Goal: Book appointment/travel/reservation

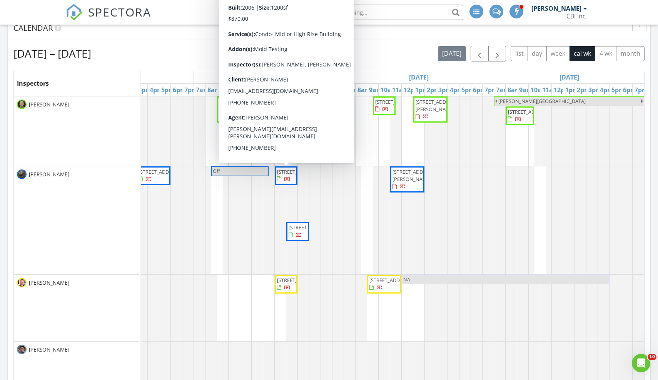
scroll to position [0, 547]
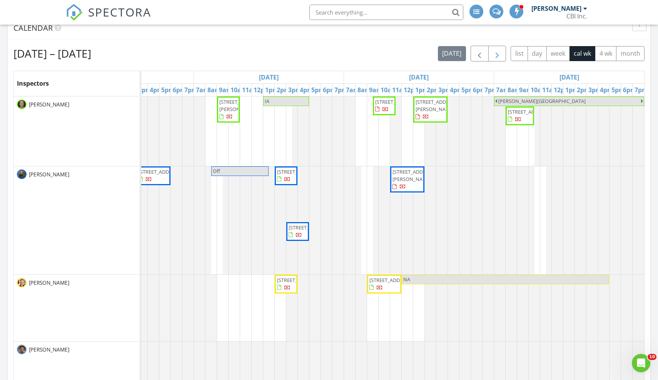
click at [497, 53] on span "button" at bounding box center [496, 53] width 9 height 9
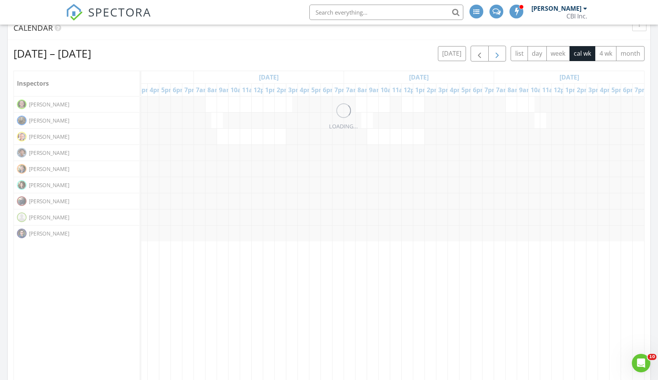
scroll to position [0, 0]
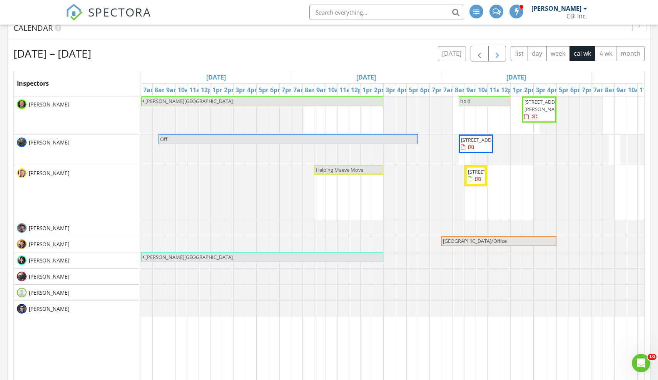
click at [497, 53] on span "button" at bounding box center [496, 53] width 9 height 9
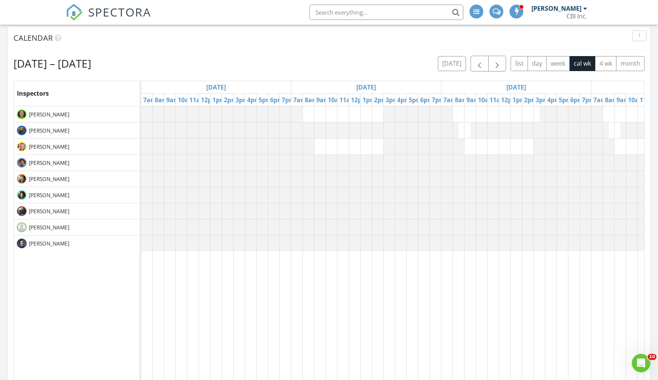
scroll to position [310, 0]
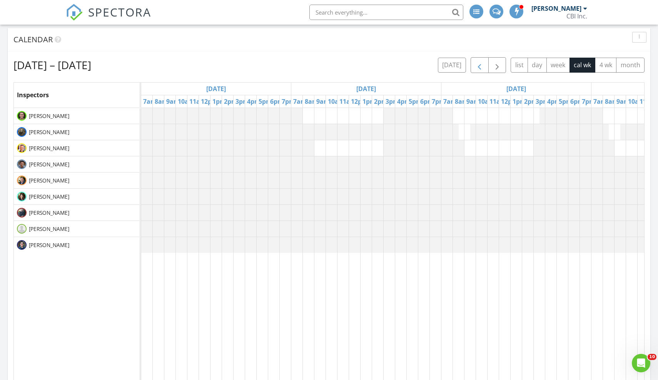
click at [482, 63] on span "button" at bounding box center [479, 65] width 9 height 9
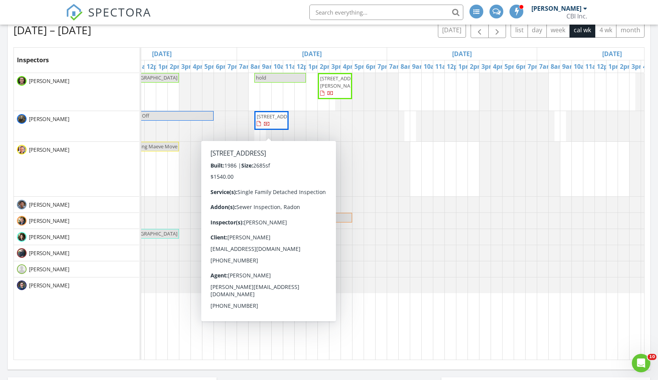
scroll to position [0, 207]
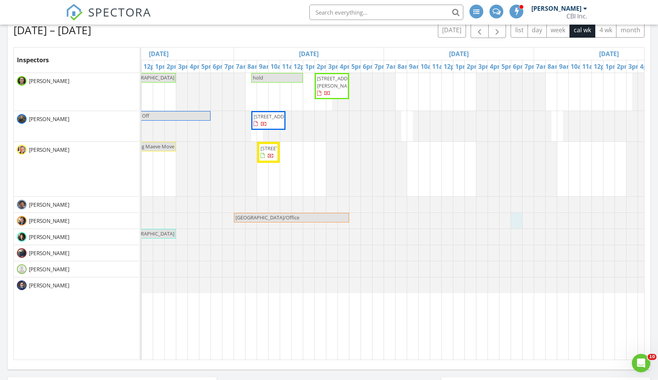
click at [515, 202] on link "Event" at bounding box center [516, 201] width 40 height 12
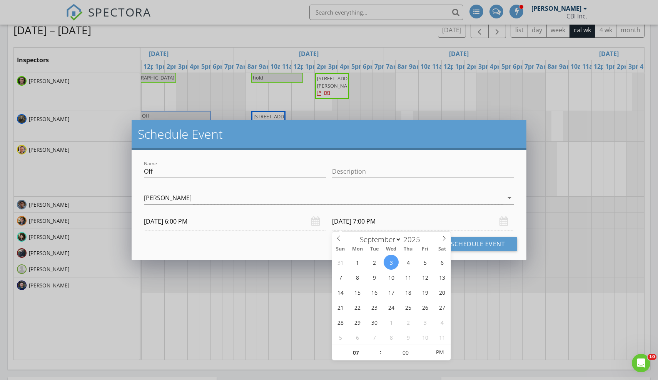
click at [366, 222] on input "[DATE] 7:00 PM" at bounding box center [423, 221] width 182 height 19
type input "08"
type input "[DATE] 8:00 PM"
click at [376, 348] on span at bounding box center [376, 349] width 5 height 8
click at [175, 173] on input "Off" at bounding box center [235, 171] width 182 height 13
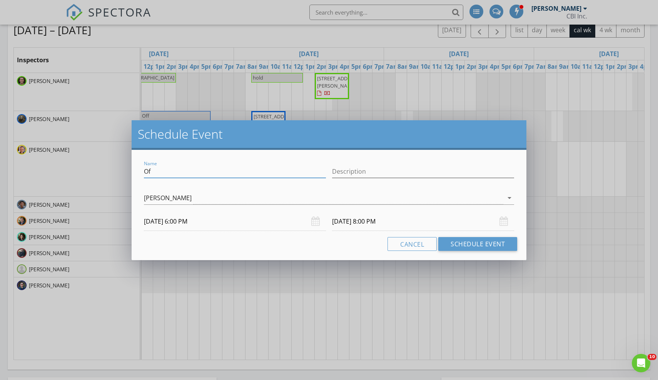
type input "O"
type input "CSRE - Palatine"
click at [501, 242] on button "Schedule Event" at bounding box center [477, 244] width 79 height 14
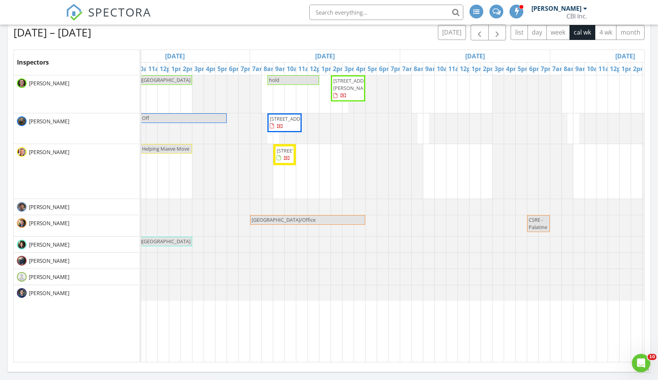
scroll to position [340, 0]
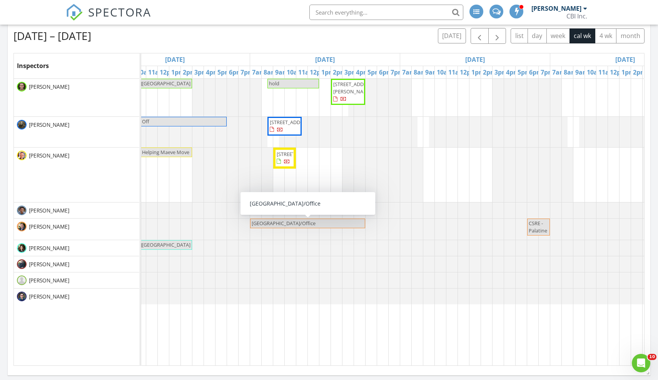
click at [325, 220] on span "[GEOGRAPHIC_DATA]/Office" at bounding box center [307, 223] width 113 height 7
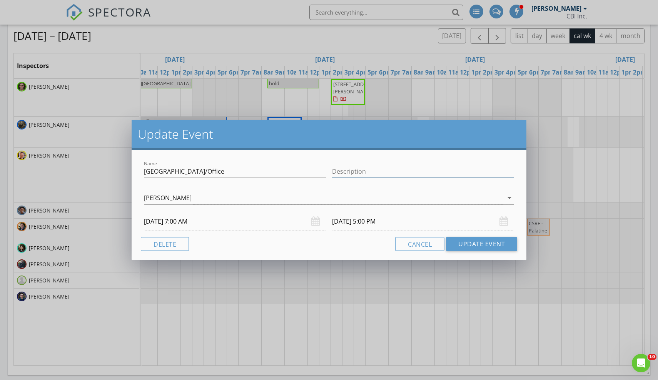
click at [342, 170] on input "Description" at bounding box center [423, 171] width 182 height 13
type input "Lumber Package"
click at [475, 248] on button "Update Event" at bounding box center [481, 244] width 71 height 14
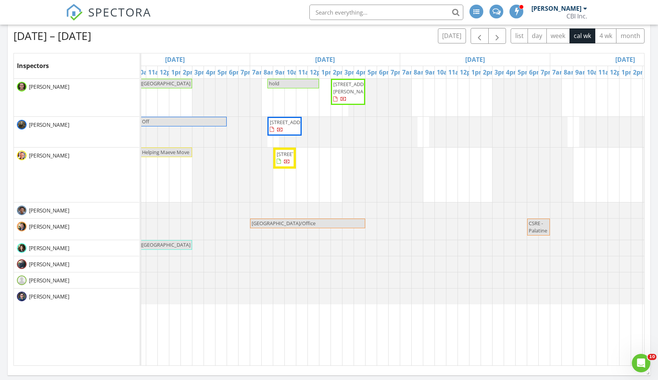
click at [329, 225] on span "[GEOGRAPHIC_DATA]/Office" at bounding box center [307, 223] width 113 height 7
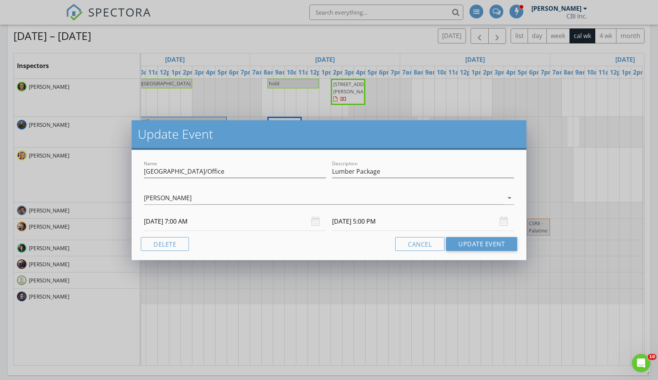
click at [363, 33] on div "Update Event Name [GEOGRAPHIC_DATA]/Office Description Lumber Package [PERSON_N…" at bounding box center [329, 190] width 658 height 380
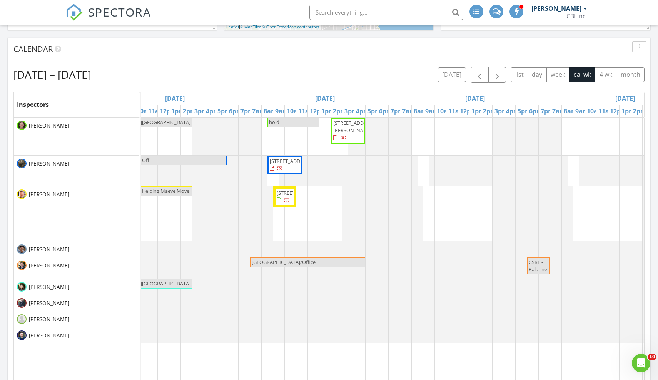
scroll to position [303, 0]
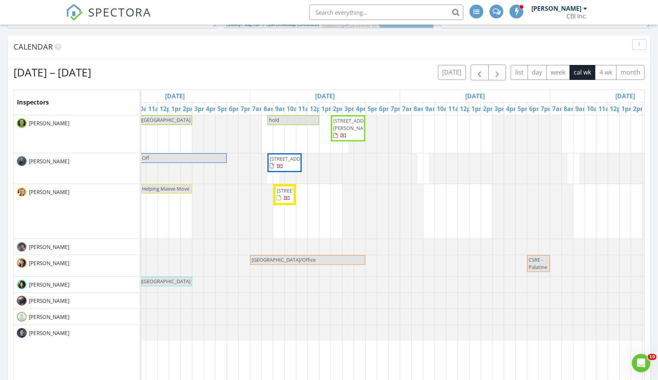
click at [499, 72] on span "button" at bounding box center [496, 72] width 9 height 9
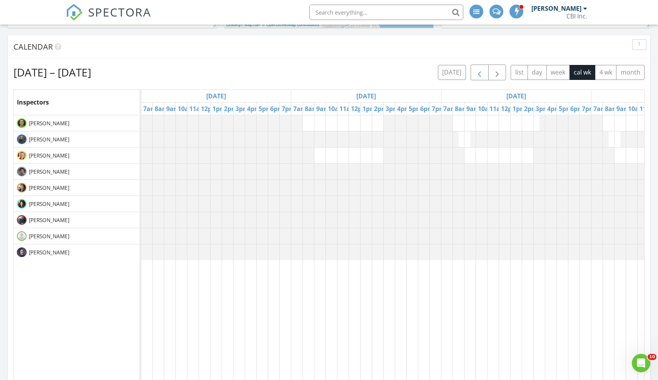
click at [479, 73] on span "button" at bounding box center [479, 72] width 9 height 9
